Goal: Information Seeking & Learning: Learn about a topic

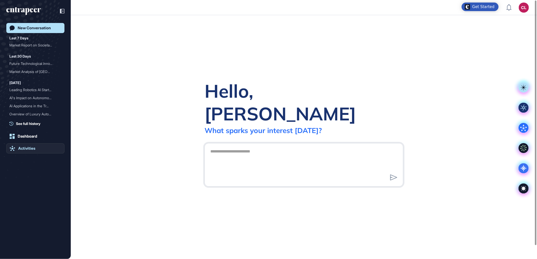
click at [27, 149] on div "Activities" at bounding box center [26, 148] width 17 height 5
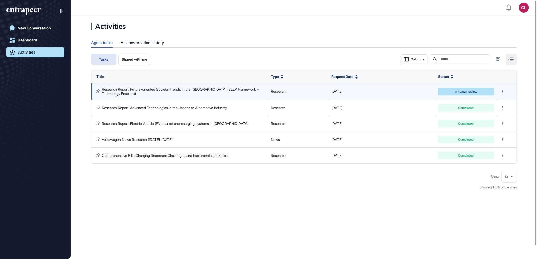
click at [178, 89] on link "Research Report: Future-oriented Societal Trends in the [GEOGRAPHIC_DATA] (SEEP…" at bounding box center [181, 91] width 158 height 8
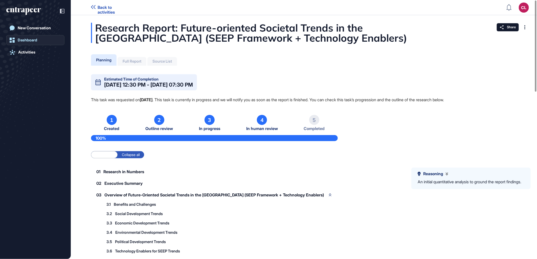
click at [40, 39] on link "Dashboard" at bounding box center [35, 40] width 58 height 10
click at [39, 52] on link "Activities" at bounding box center [35, 52] width 58 height 10
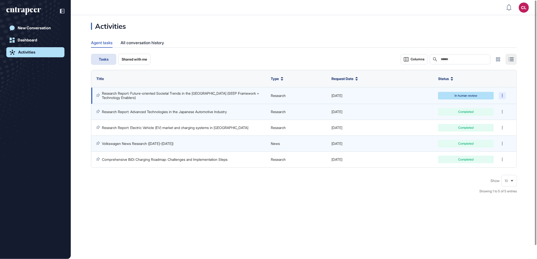
click at [501, 94] on div at bounding box center [502, 95] width 7 height 7
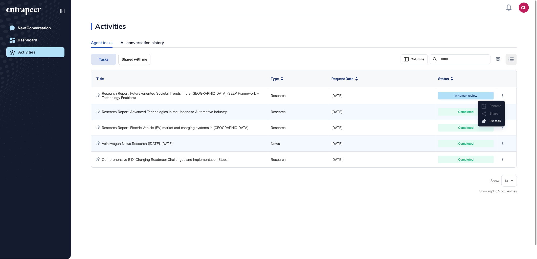
click at [279, 206] on div "Activities Agent tasks All conversation history Tasks Shared with me Columns Se…" at bounding box center [304, 137] width 466 height 244
click at [50, 42] on link "Dashboard" at bounding box center [35, 40] width 58 height 10
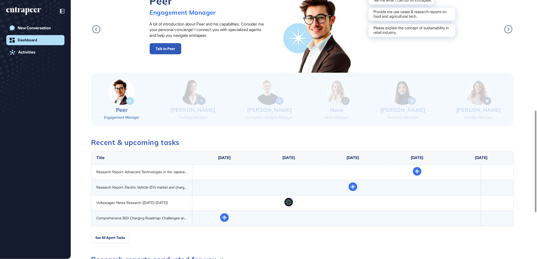
scroll to position [281, 0]
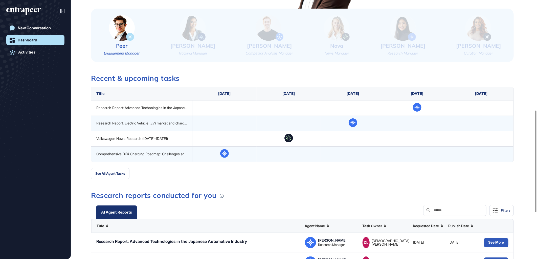
click at [322, 176] on div "See All Agent Tasks" at bounding box center [302, 173] width 422 height 11
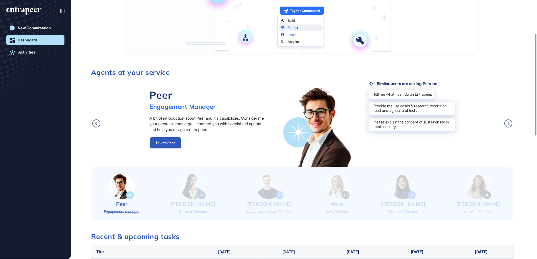
scroll to position [0, 0]
